Goal: Navigation & Orientation: Understand site structure

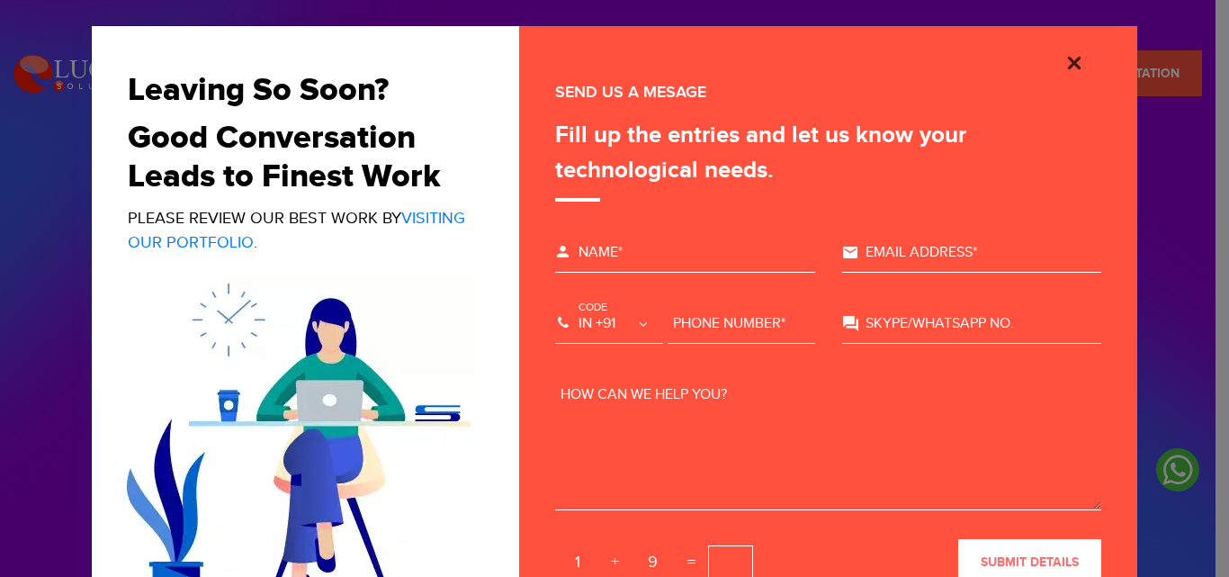
click at [1064, 56] on img "Close" at bounding box center [1075, 63] width 22 height 22
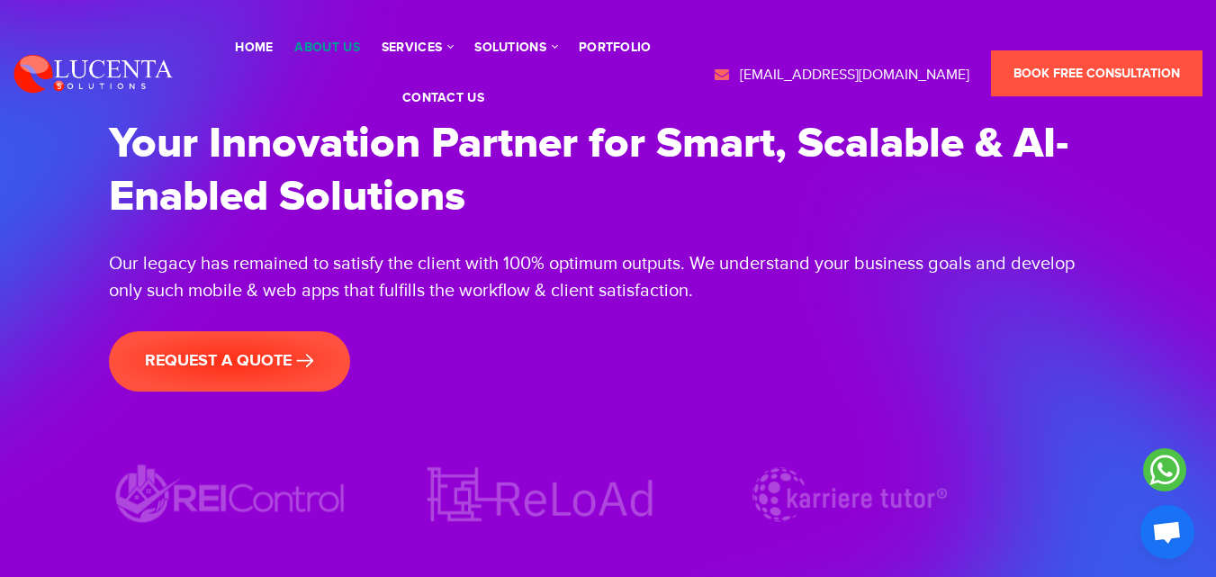
click at [353, 49] on link "About Us" at bounding box center [326, 47] width 65 height 13
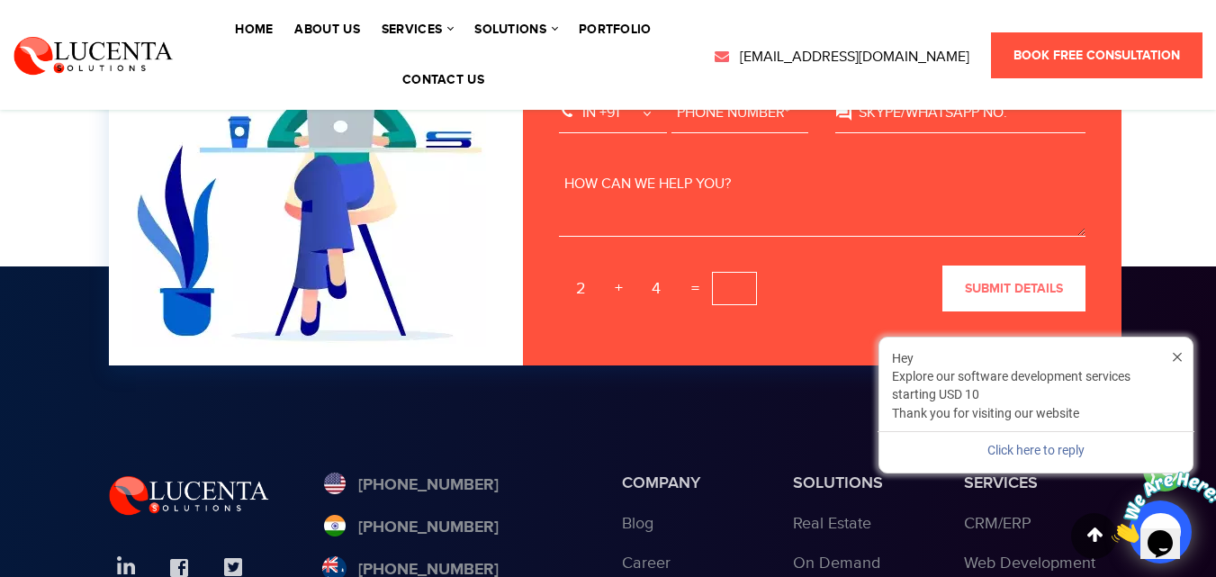
scroll to position [4680, 0]
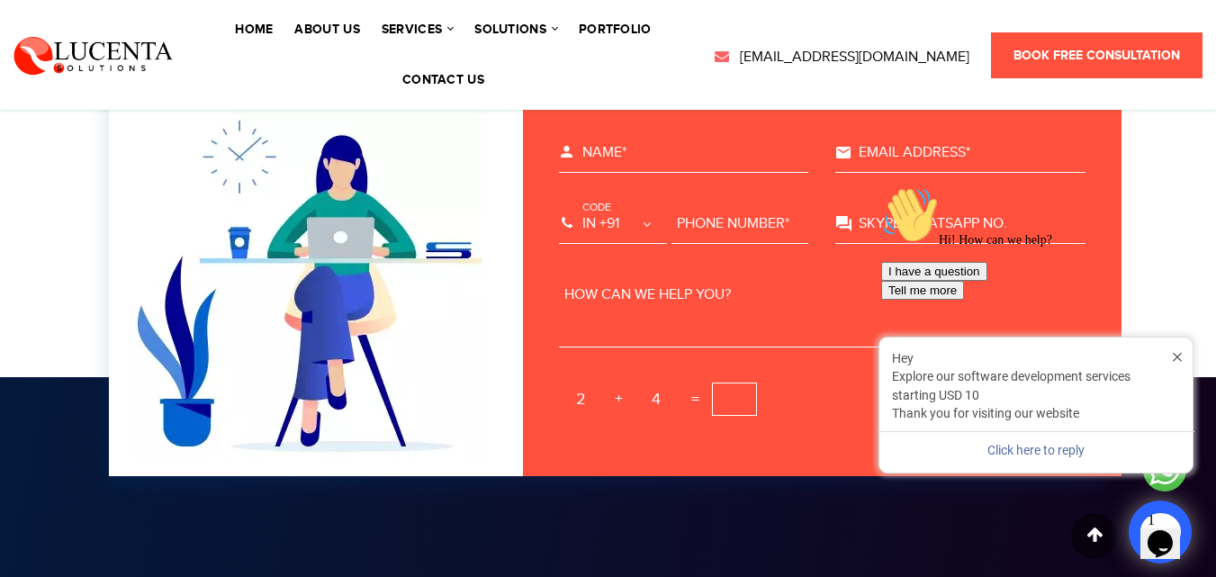
click at [881, 186] on icon "Chat attention grabber" at bounding box center [881, 186] width 0 height 0
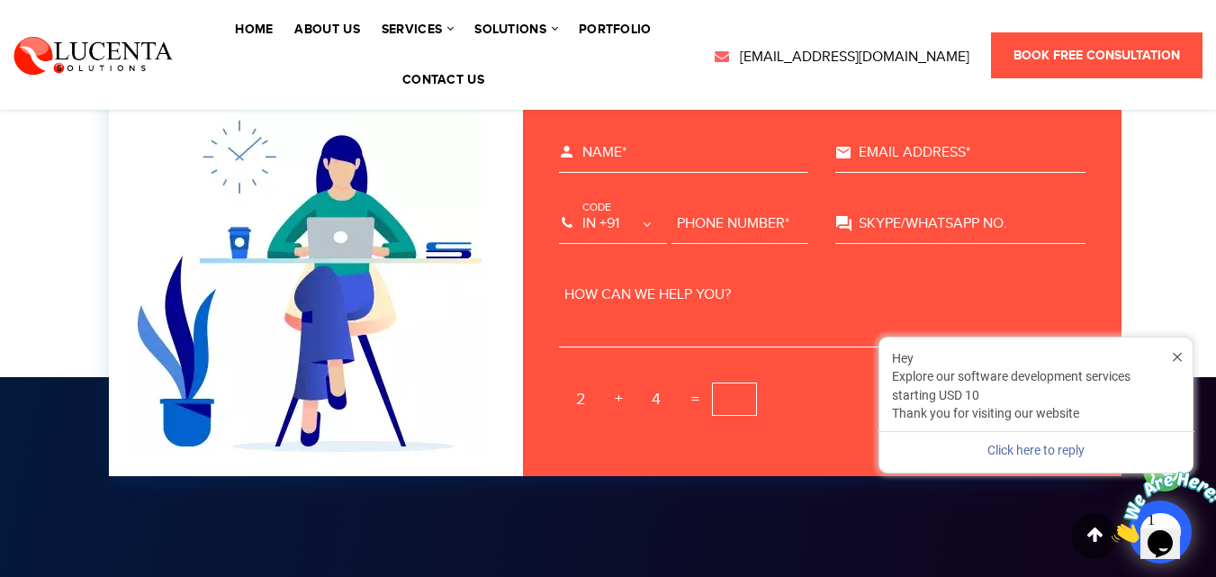
click at [1176, 351] on icon "Close greeting" at bounding box center [1177, 355] width 9 height 13
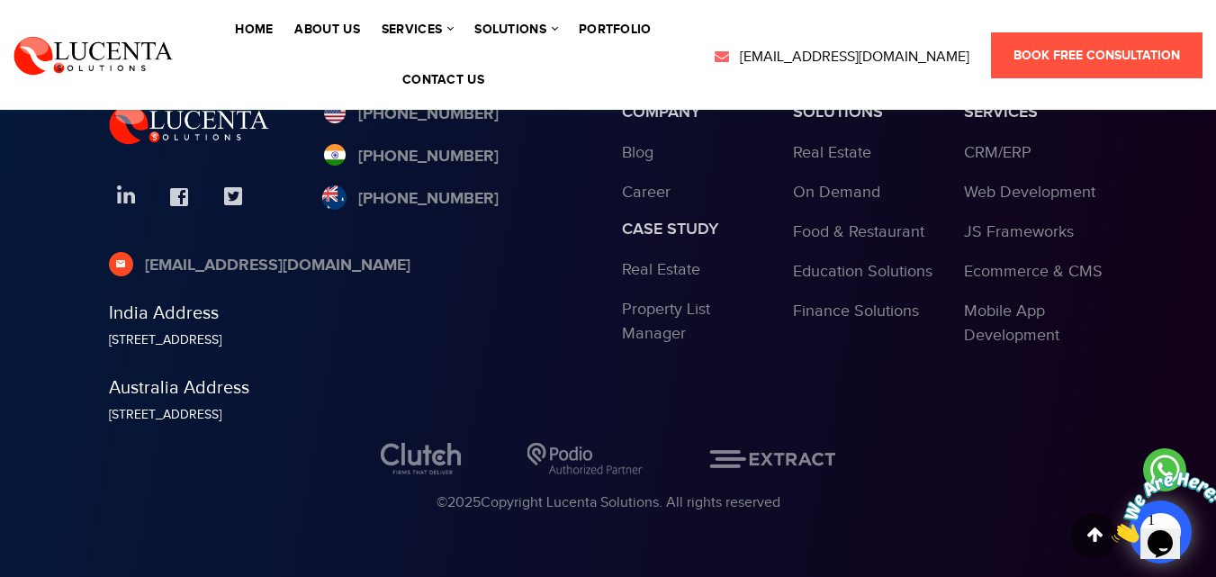
scroll to position [5072, 0]
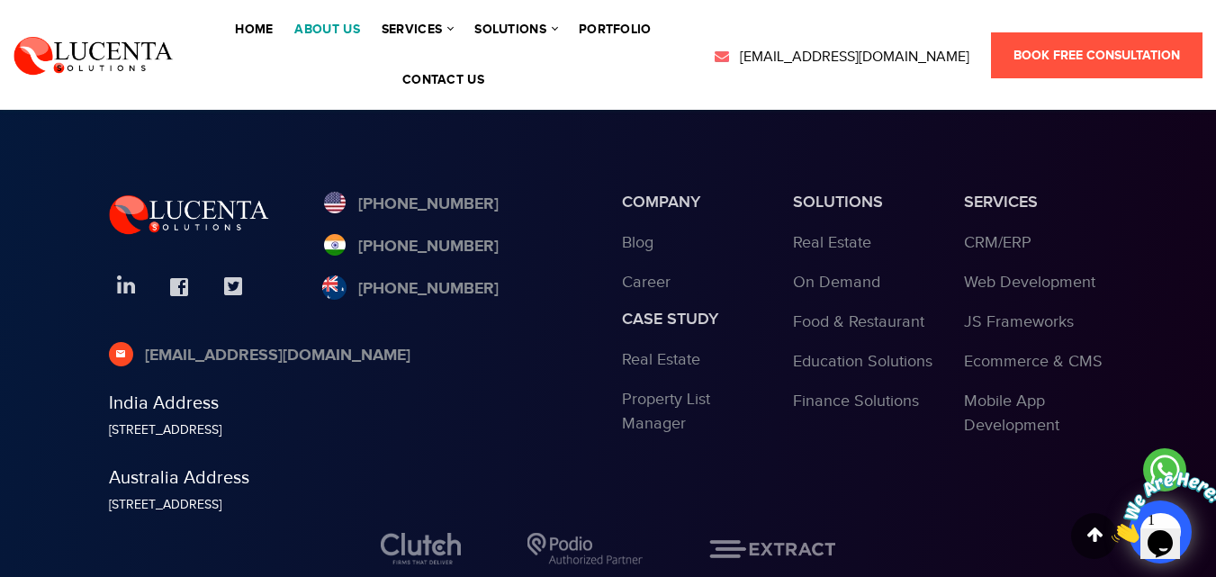
click at [341, 32] on link "About Us" at bounding box center [326, 29] width 65 height 13
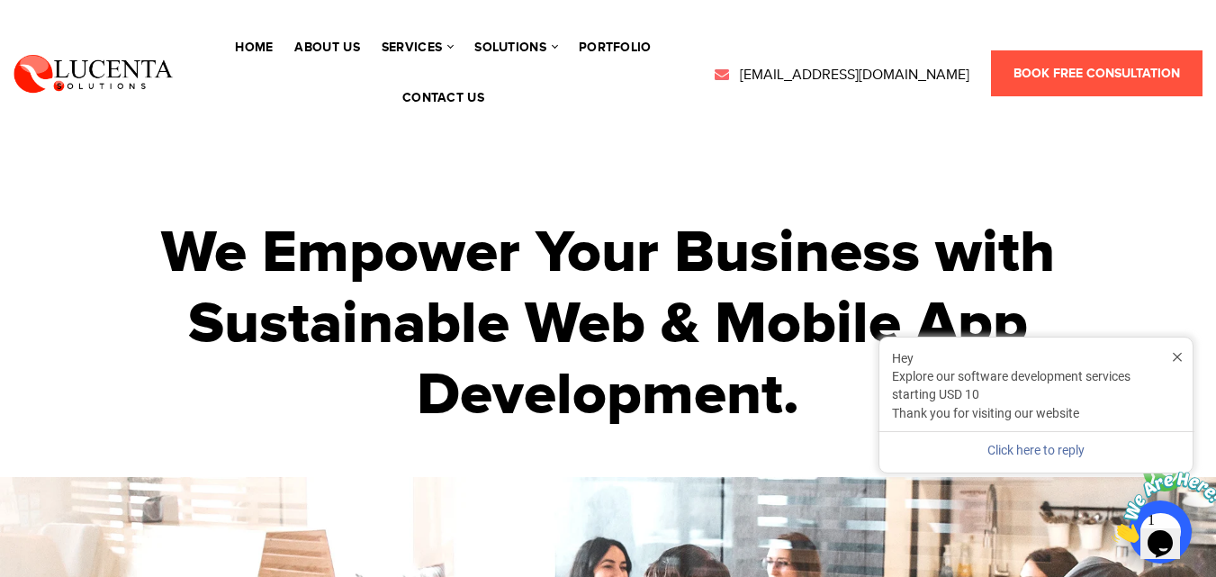
click at [1175, 357] on icon "Close greeting" at bounding box center [1177, 355] width 9 height 13
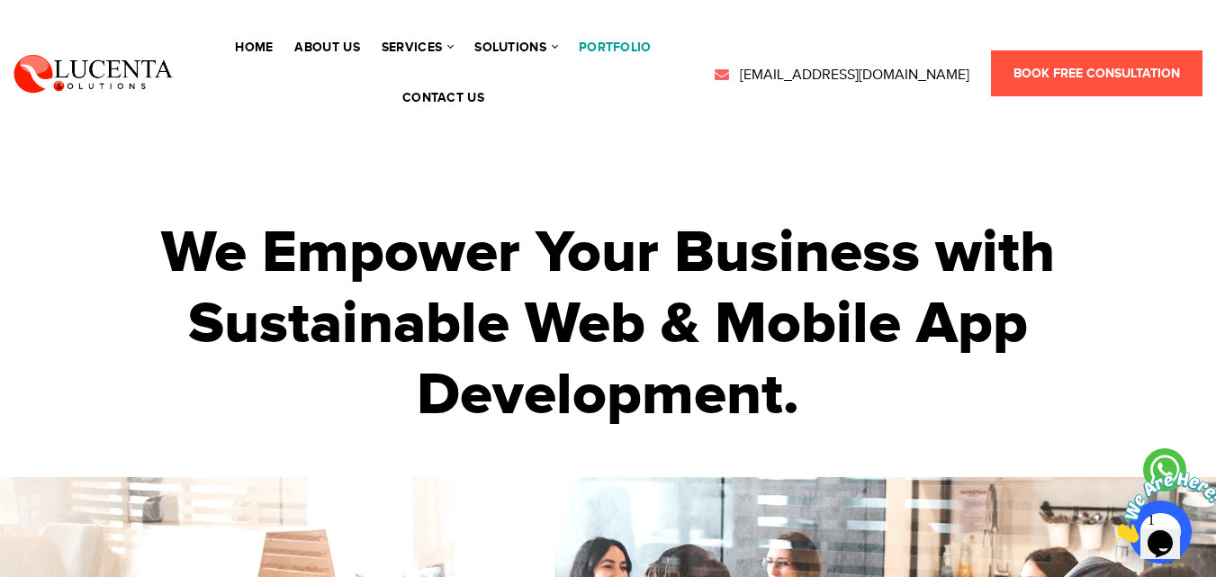
click at [617, 42] on link "portfolio" at bounding box center [615, 47] width 73 height 13
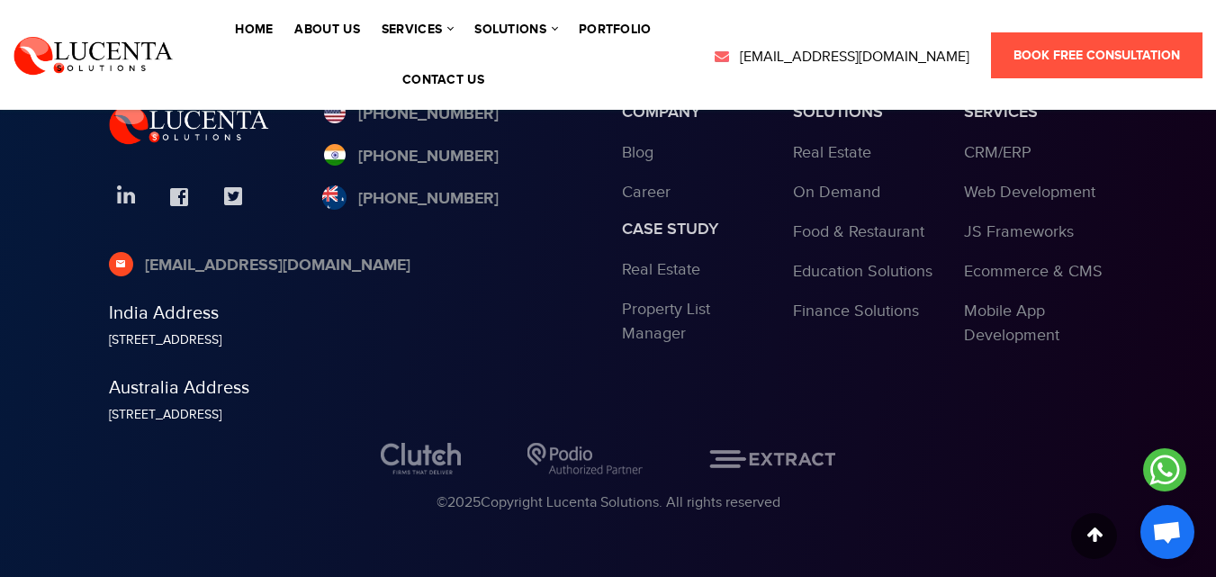
scroll to position [10947, 0]
